Goal: Communication & Community: Answer question/provide support

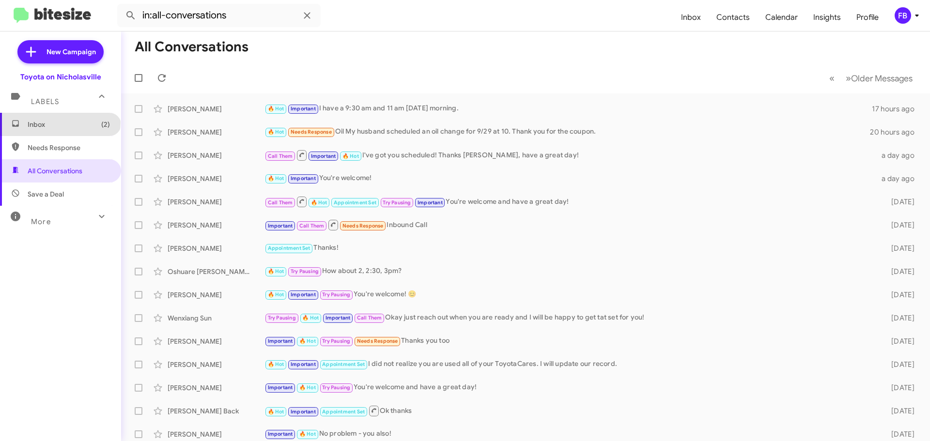
click at [60, 122] on span "Inbox (2)" at bounding box center [69, 125] width 82 height 10
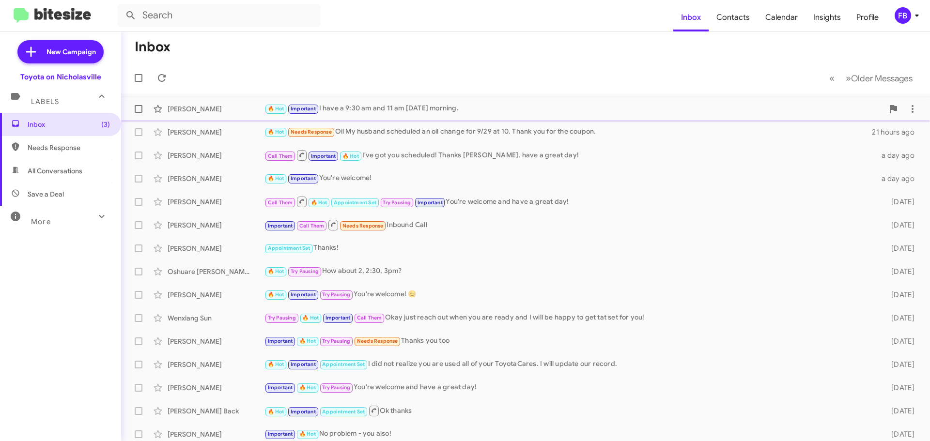
click at [490, 111] on div "🔥 Hot Important I have a 9:30 am and 11 am [DATE] morning." at bounding box center [573, 108] width 619 height 11
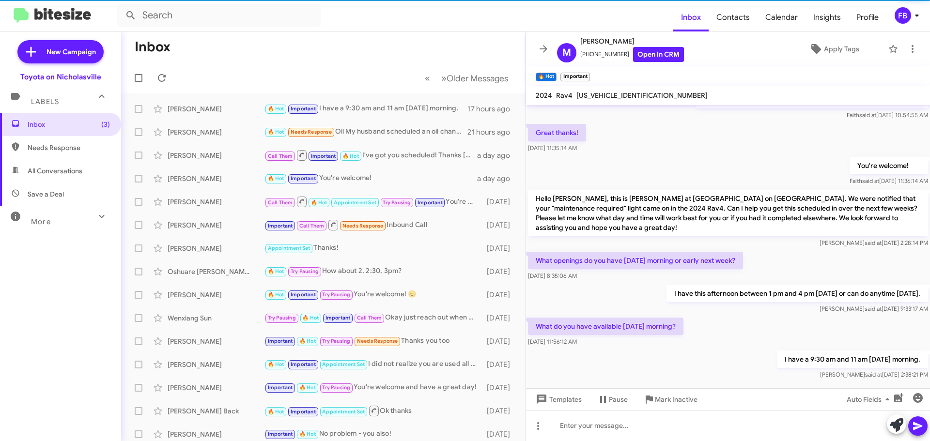
scroll to position [225, 0]
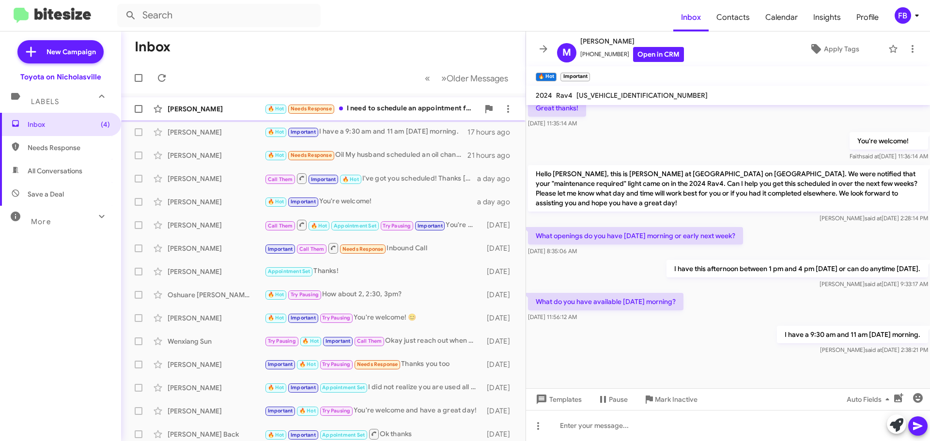
click at [201, 112] on div "[PERSON_NAME]" at bounding box center [216, 109] width 97 height 10
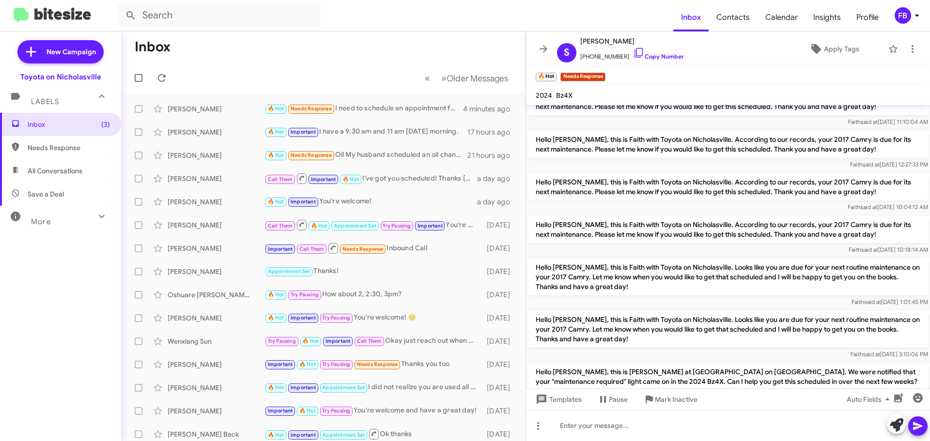
scroll to position [1173, 0]
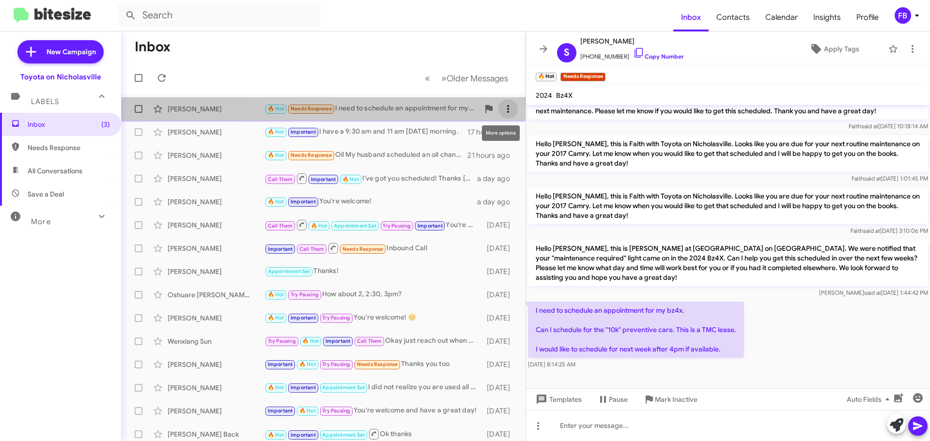
click at [504, 110] on icon at bounding box center [508, 109] width 12 height 12
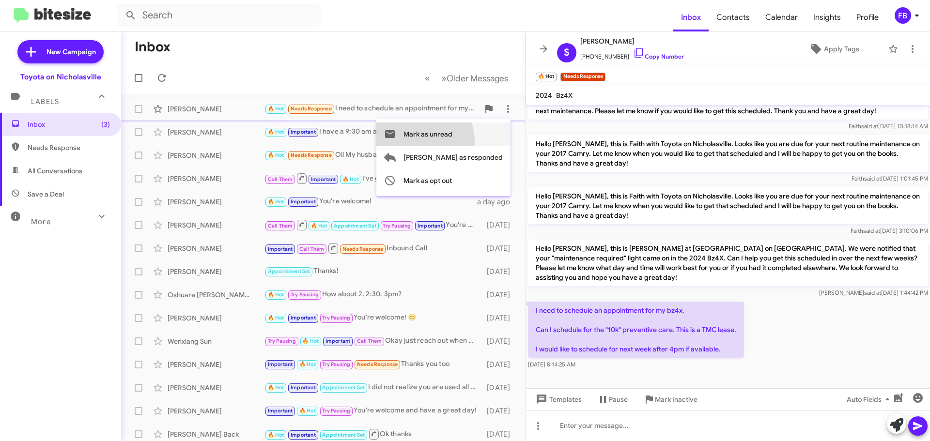
click at [450, 142] on span "Mark as unread" at bounding box center [427, 133] width 49 height 23
